Goal: Transaction & Acquisition: Download file/media

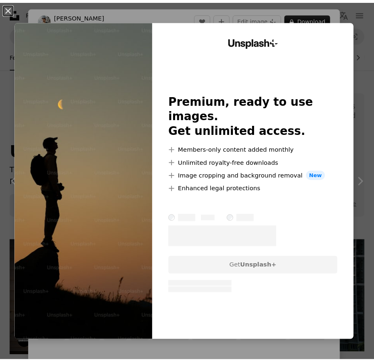
scroll to position [287, 0]
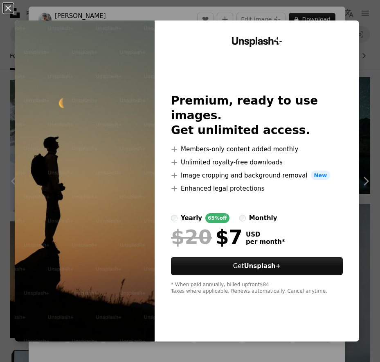
click at [327, 18] on div "An X shape Unsplash+ Premium, ready to use images. Get unlimited access. A plus…" at bounding box center [190, 181] width 380 height 362
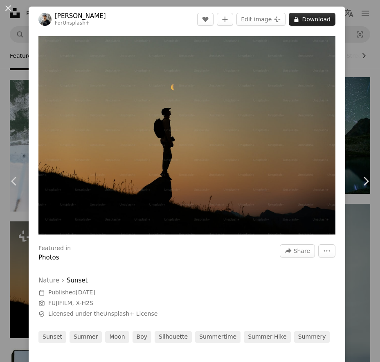
click at [326, 25] on button "A lock Download" at bounding box center [312, 19] width 47 height 13
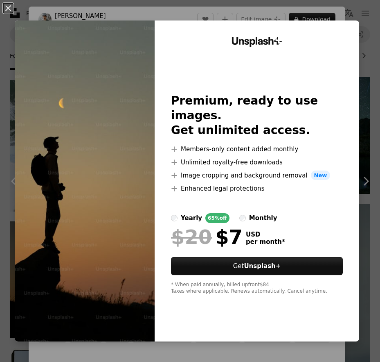
click at [353, 7] on div "An X shape Unsplash+ Premium, ready to use images. Get unlimited access. A plus…" at bounding box center [190, 181] width 380 height 362
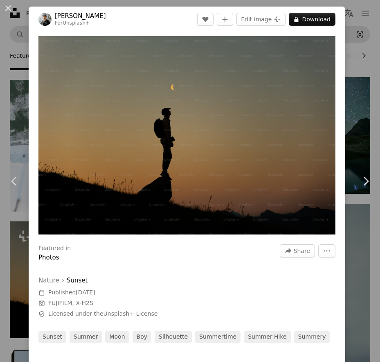
click at [350, 40] on div "An X shape Chevron left Chevron right [PERSON_NAME] For Unsplash+ A heart A plu…" at bounding box center [190, 181] width 380 height 362
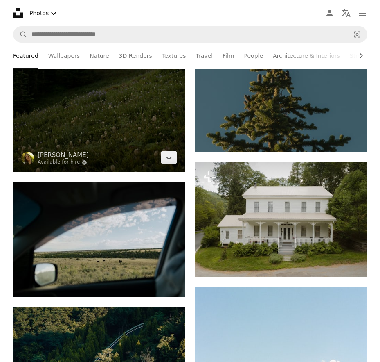
scroll to position [15232, 0]
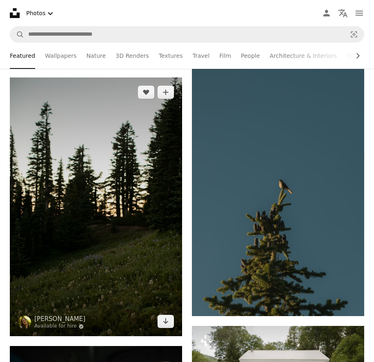
click at [143, 202] on img at bounding box center [96, 206] width 172 height 259
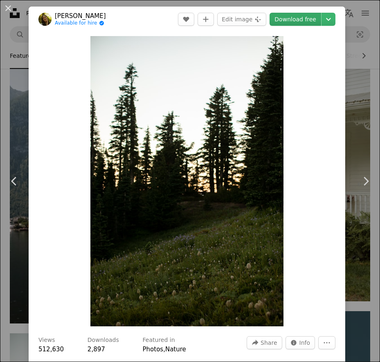
click at [302, 20] on link "Download free" at bounding box center [296, 19] width 52 height 13
